Goal: Task Accomplishment & Management: Use online tool/utility

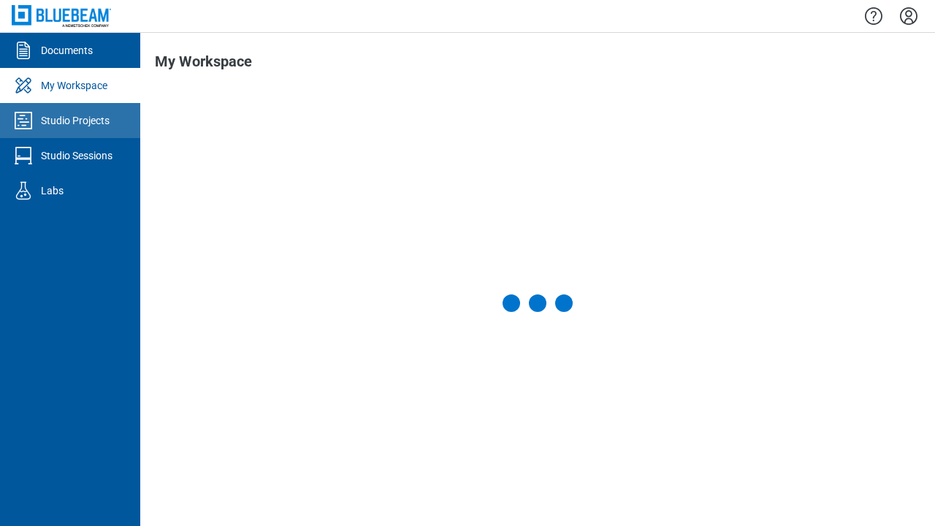
click at [70, 121] on div "Studio Projects" at bounding box center [75, 120] width 69 height 15
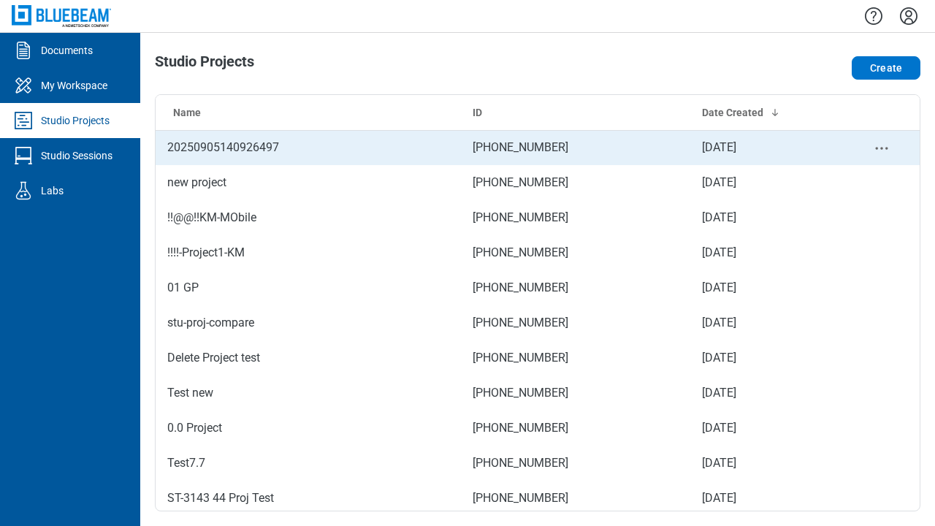
click at [538, 148] on td "425-159-374" at bounding box center [575, 147] width 229 height 35
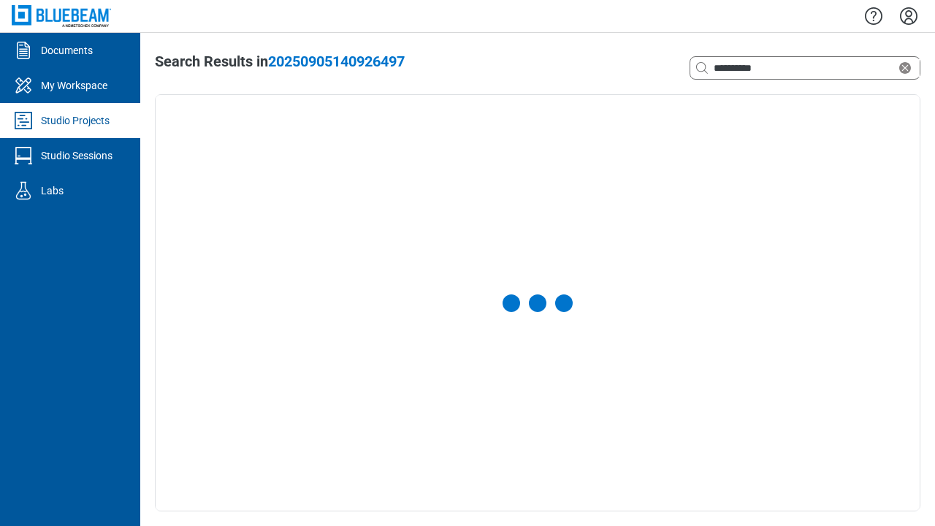
select select "**********"
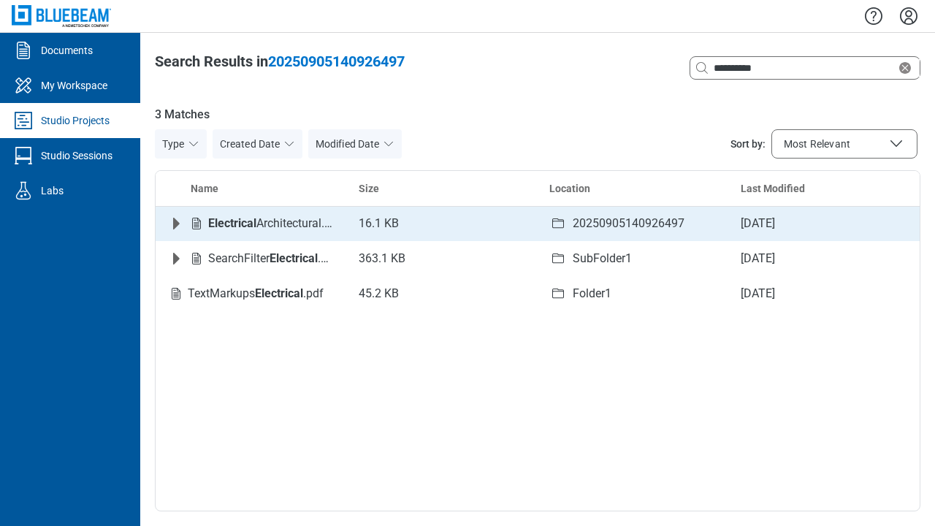
click at [176, 224] on icon "Expand row" at bounding box center [176, 224] width 7 height 12
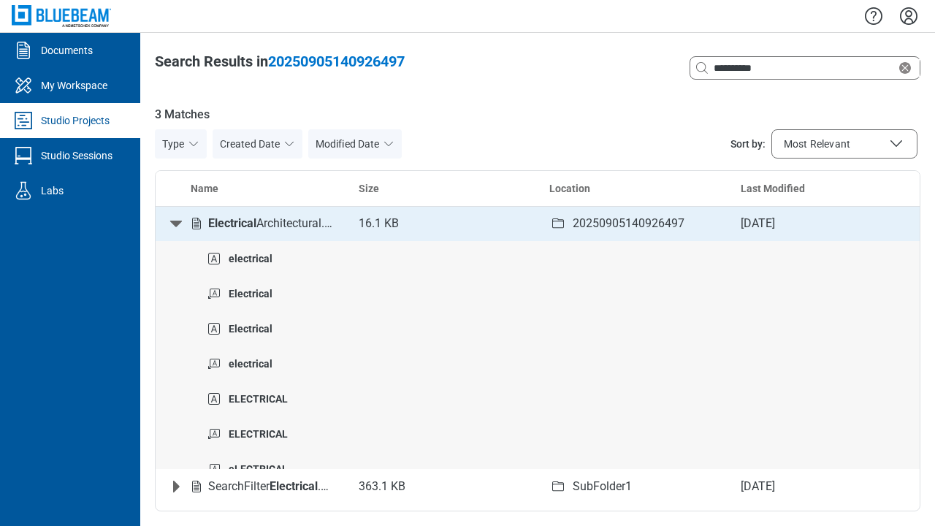
scroll to position [6, 0]
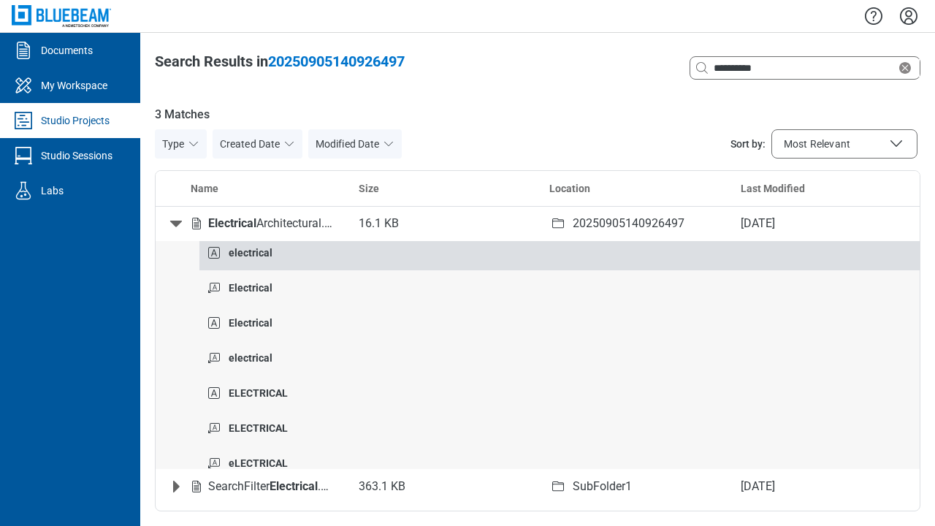
click at [250, 252] on strong "electrical" at bounding box center [251, 253] width 44 height 12
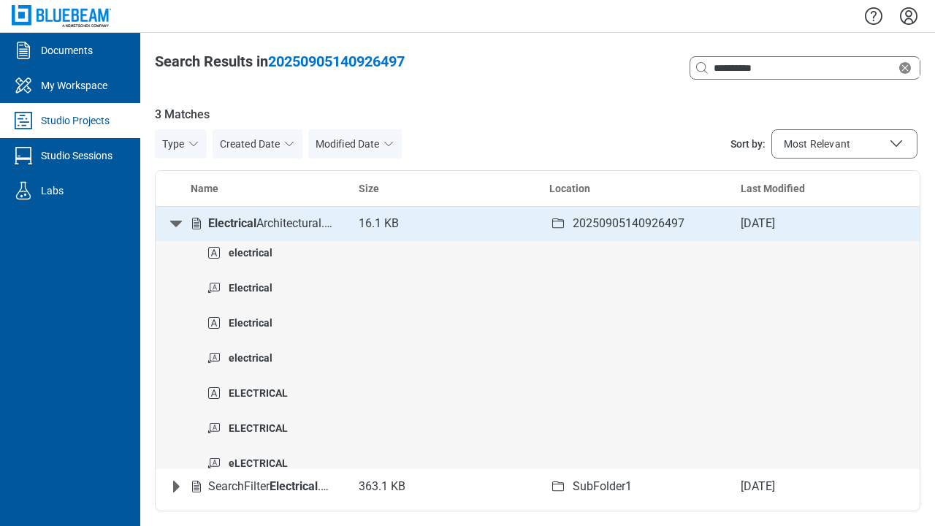
click at [176, 224] on icon "Collapse row" at bounding box center [176, 224] width 12 height 7
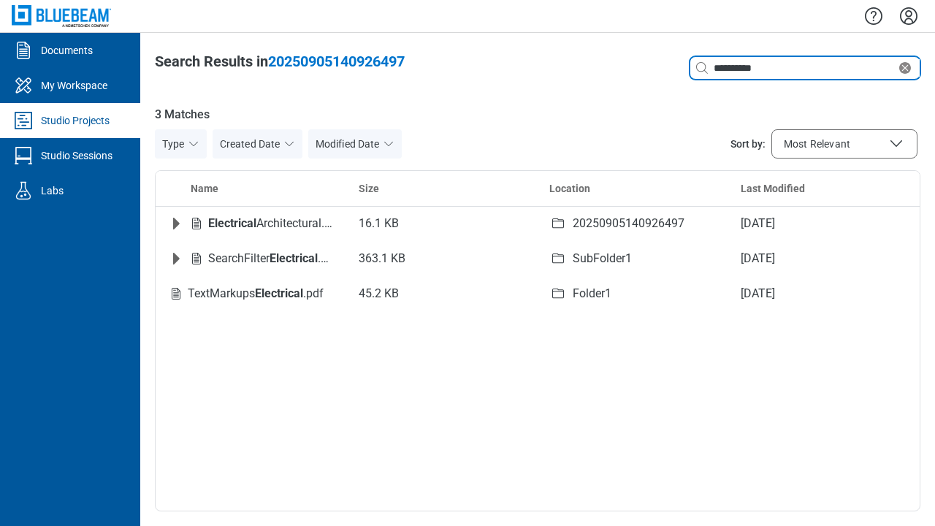
click at [908, 68] on icon "Clear search" at bounding box center [905, 68] width 12 height 12
type input "*"
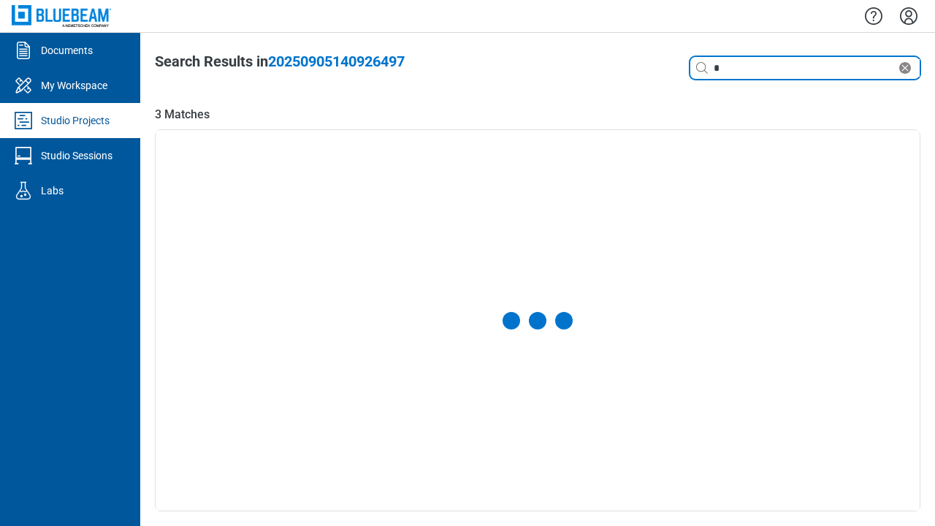
select select "**********"
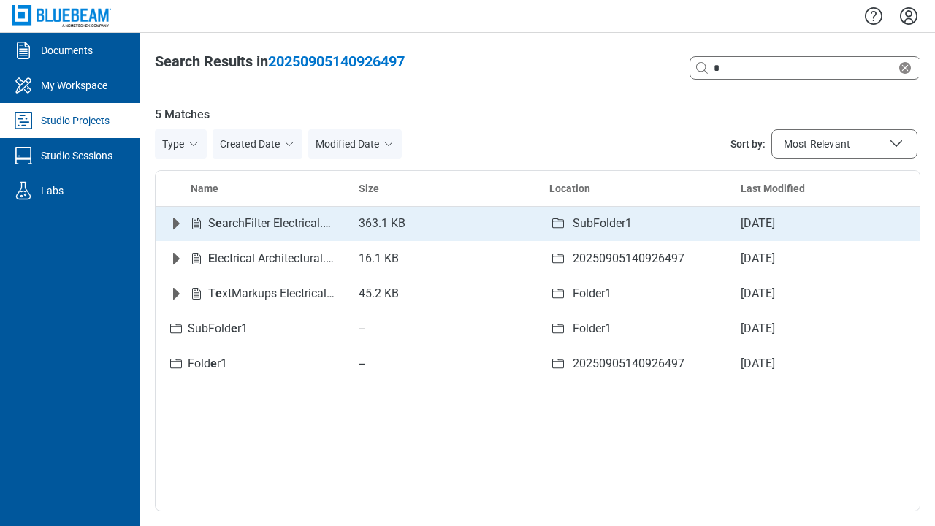
click at [176, 224] on icon "Expand row" at bounding box center [176, 224] width 7 height 12
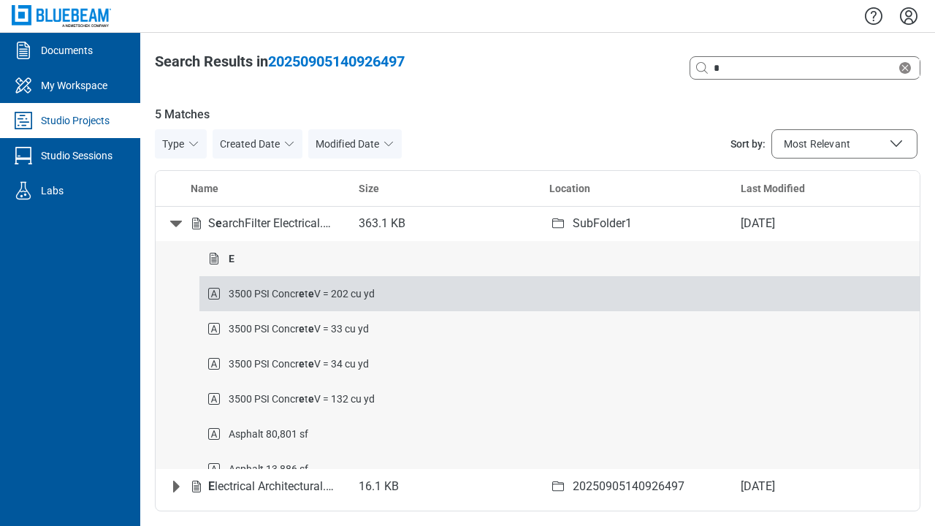
click at [302, 293] on strong "e" at bounding box center [302, 294] width 6 height 12
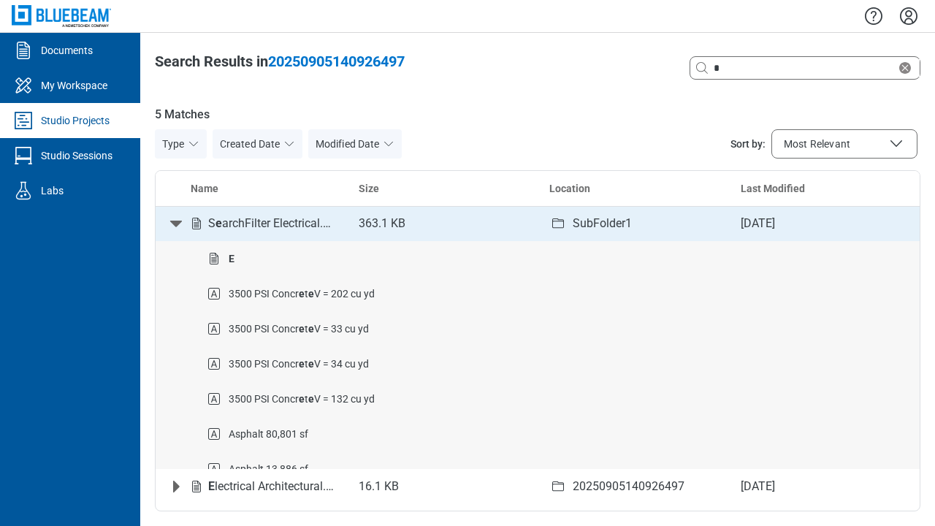
click at [176, 224] on icon "Collapse row" at bounding box center [176, 224] width 12 height 7
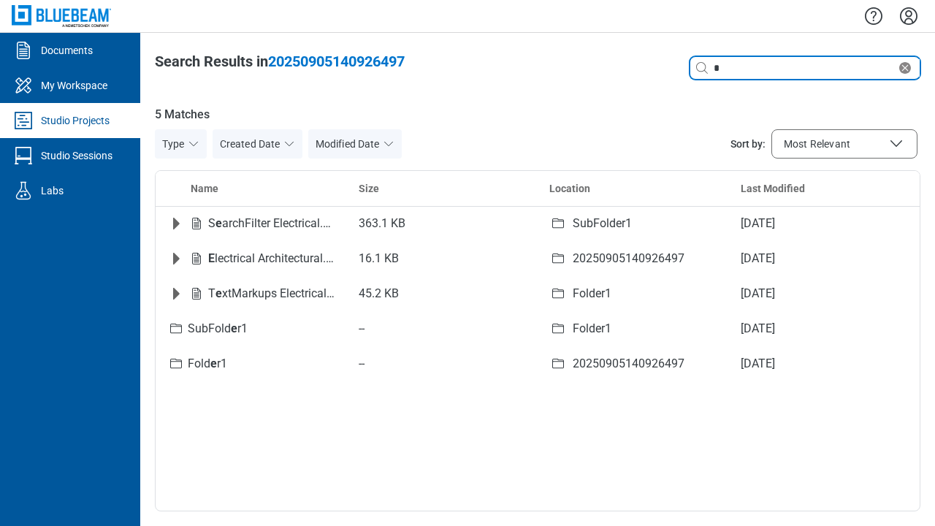
click at [908, 68] on icon "Clear search" at bounding box center [905, 68] width 12 height 12
